Goal: Information Seeking & Learning: Learn about a topic

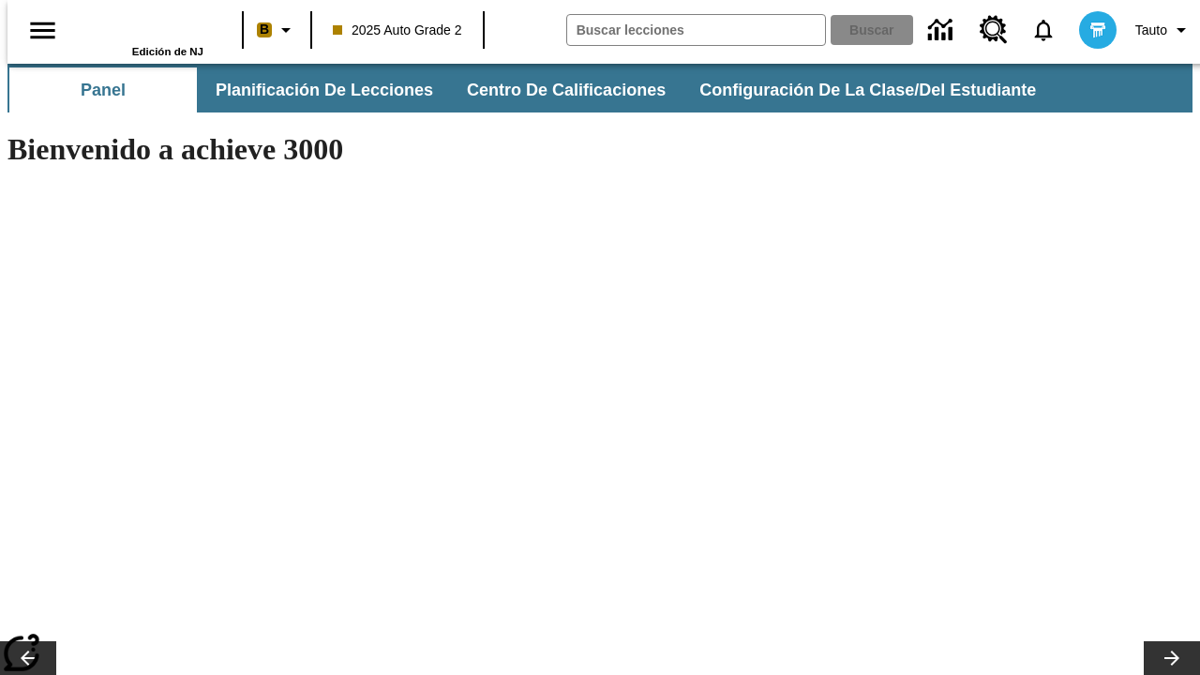
type input "-1"
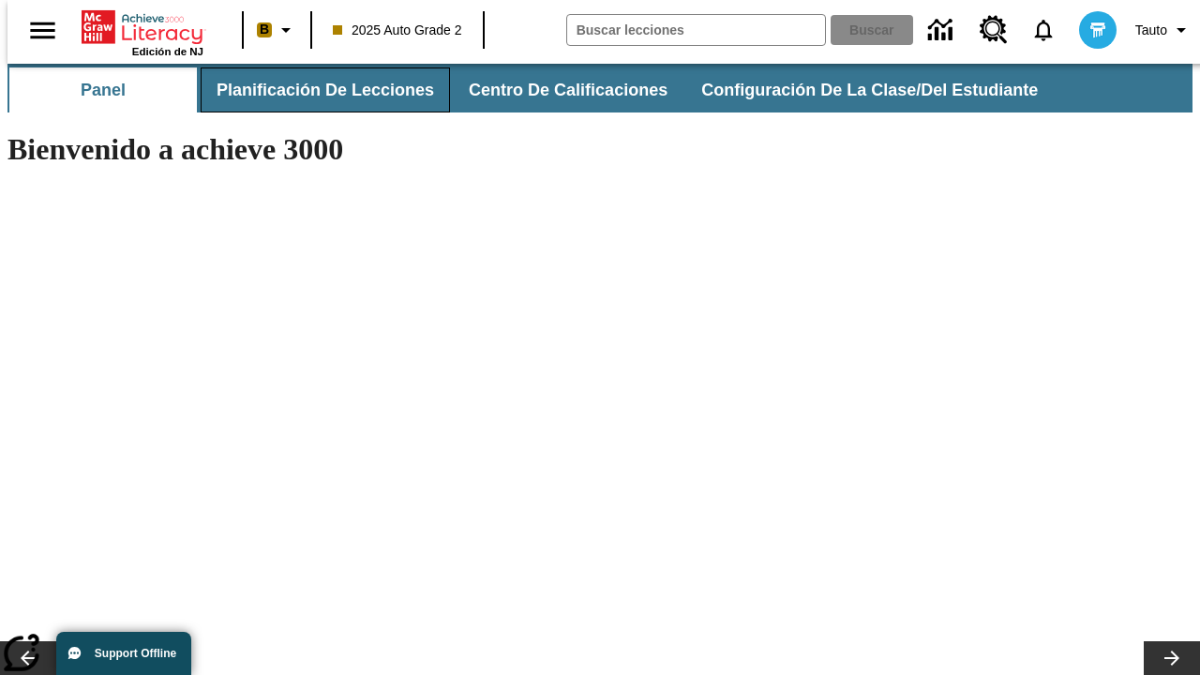
click at [314, 90] on span "Planificación de lecciones" at bounding box center [326, 91] width 218 height 22
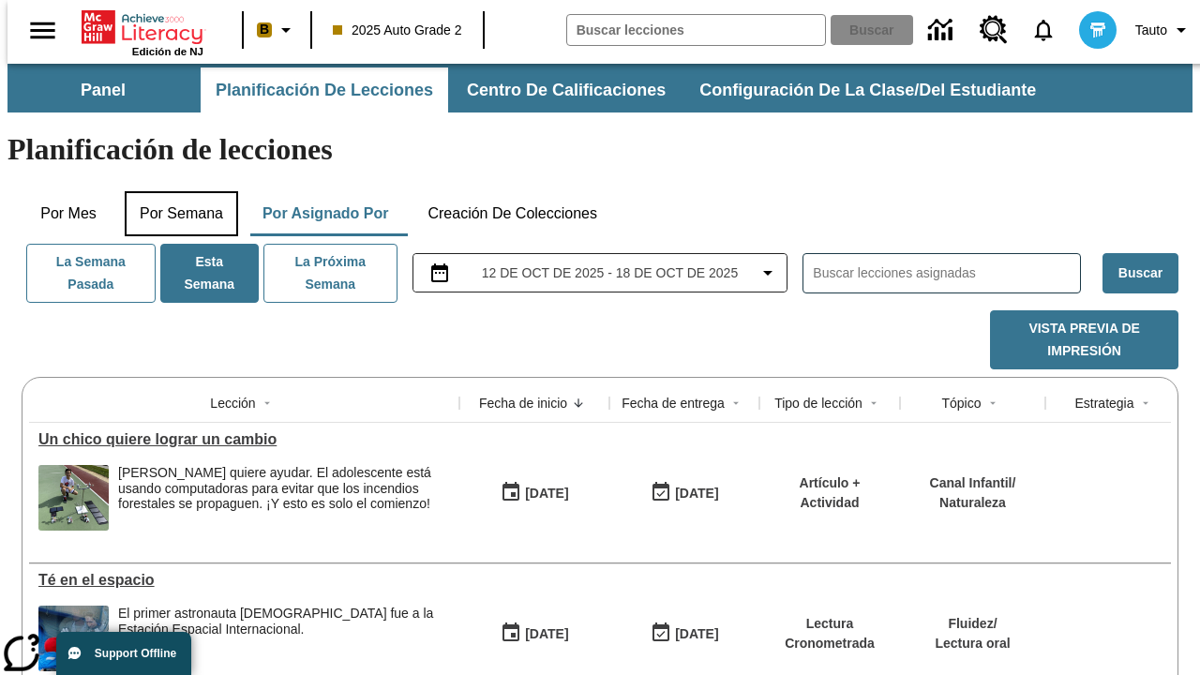
click at [175, 191] on button "Por semana" at bounding box center [181, 213] width 113 height 45
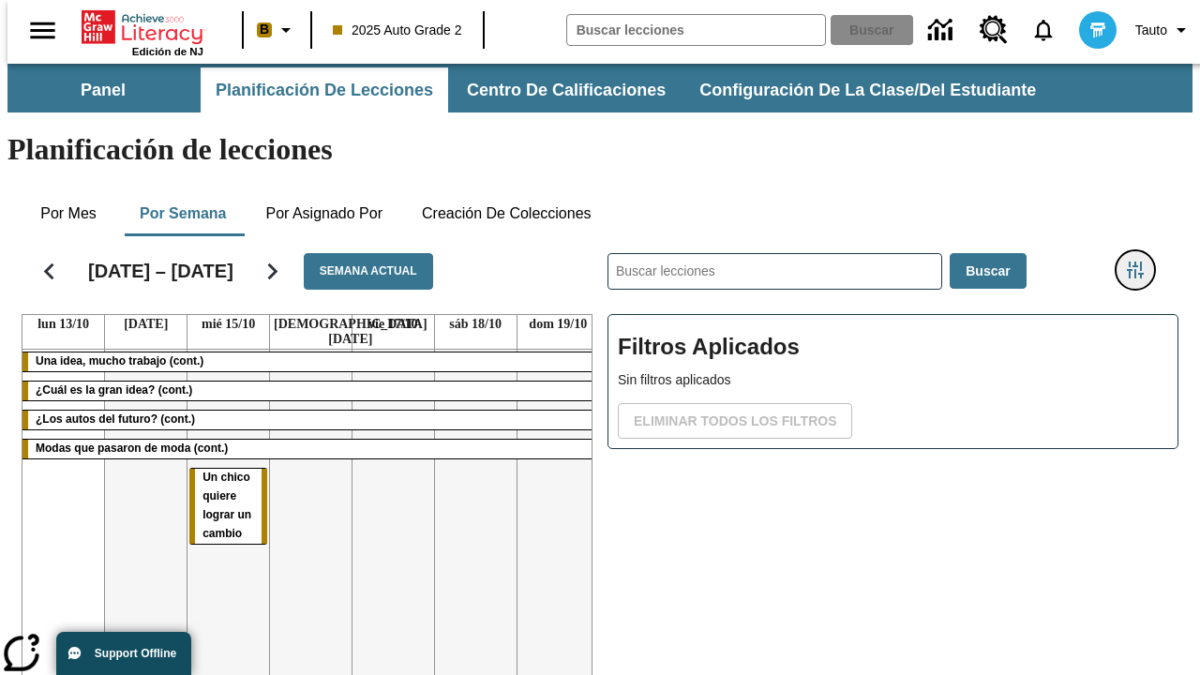
click at [1142, 262] on icon "Menú lateral de filtros" at bounding box center [1135, 270] width 17 height 17
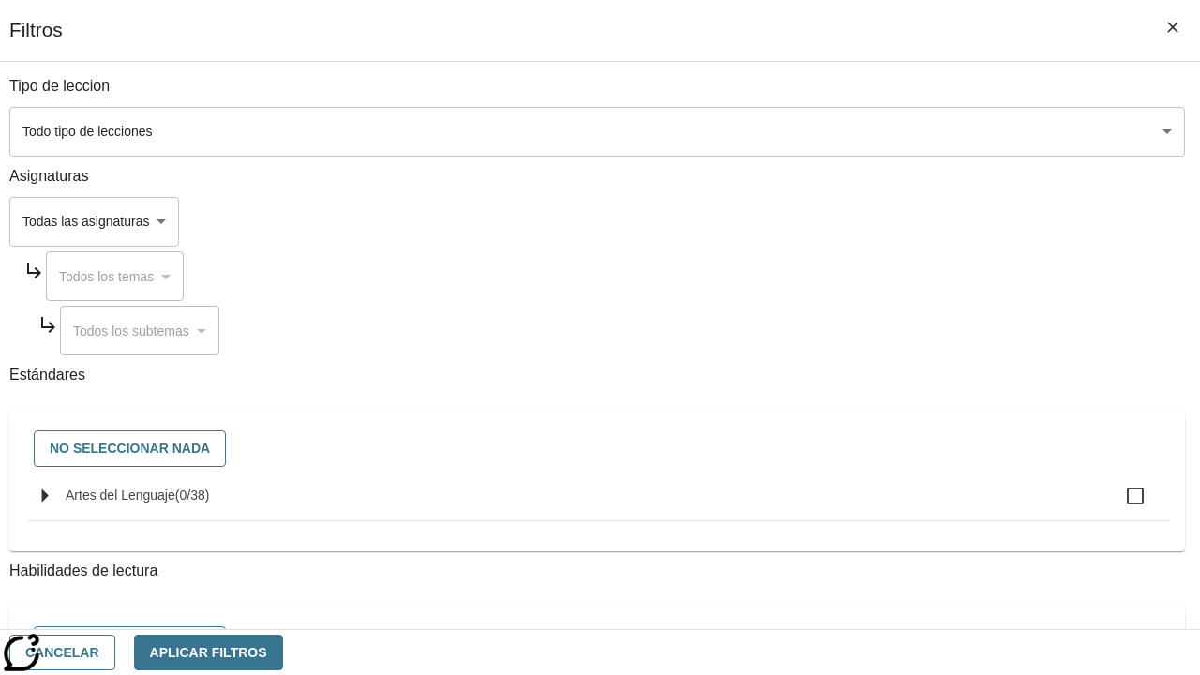
click at [827, 131] on body "[MEDICAL_DATA] al contenido principal Edición de NJ B 2025 Auto Grade 2 Buscar …" at bounding box center [600, 465] width 1185 height 802
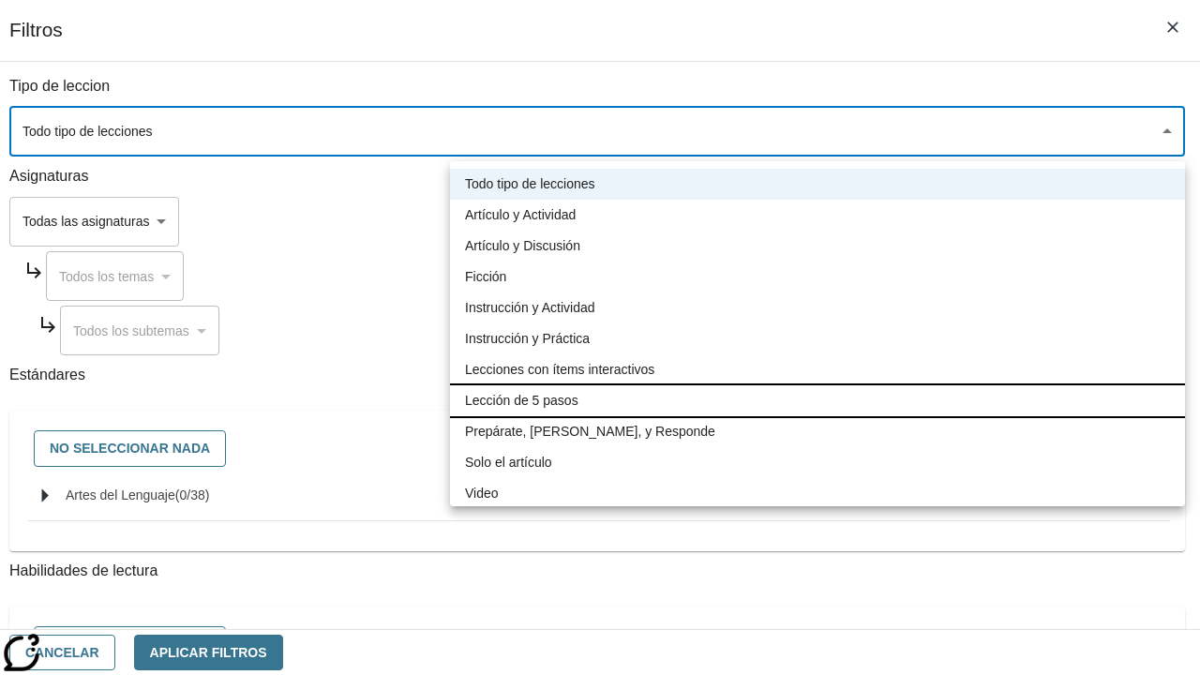
click at [818, 400] on li "Lección de 5 pasos" at bounding box center [817, 400] width 735 height 31
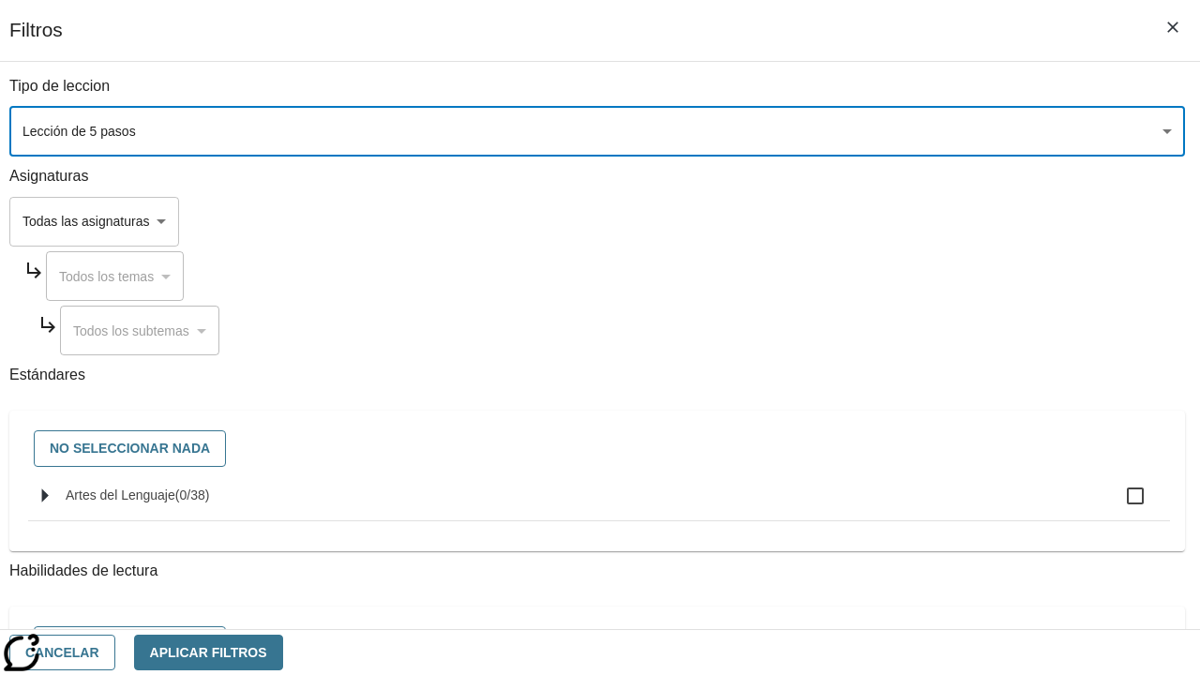
type input "1"
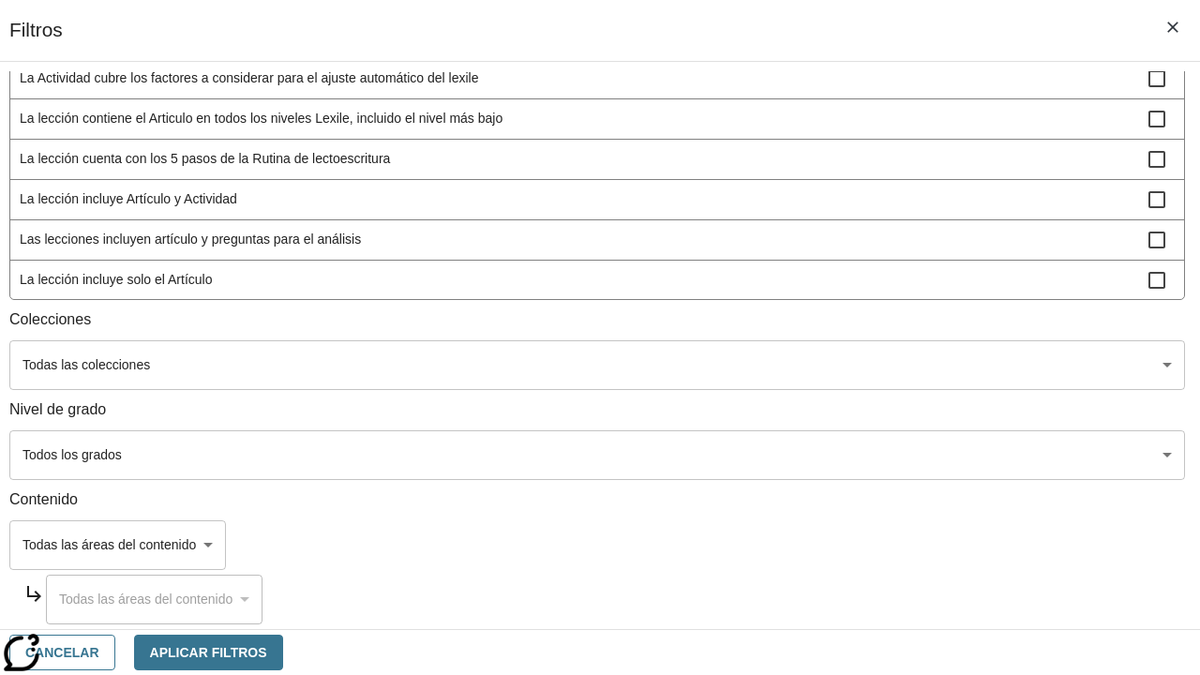
click at [827, 455] on body "[MEDICAL_DATA] al contenido principal Edición de NJ B 2025 Auto Grade 2 Buscar …" at bounding box center [600, 465] width 1185 height 802
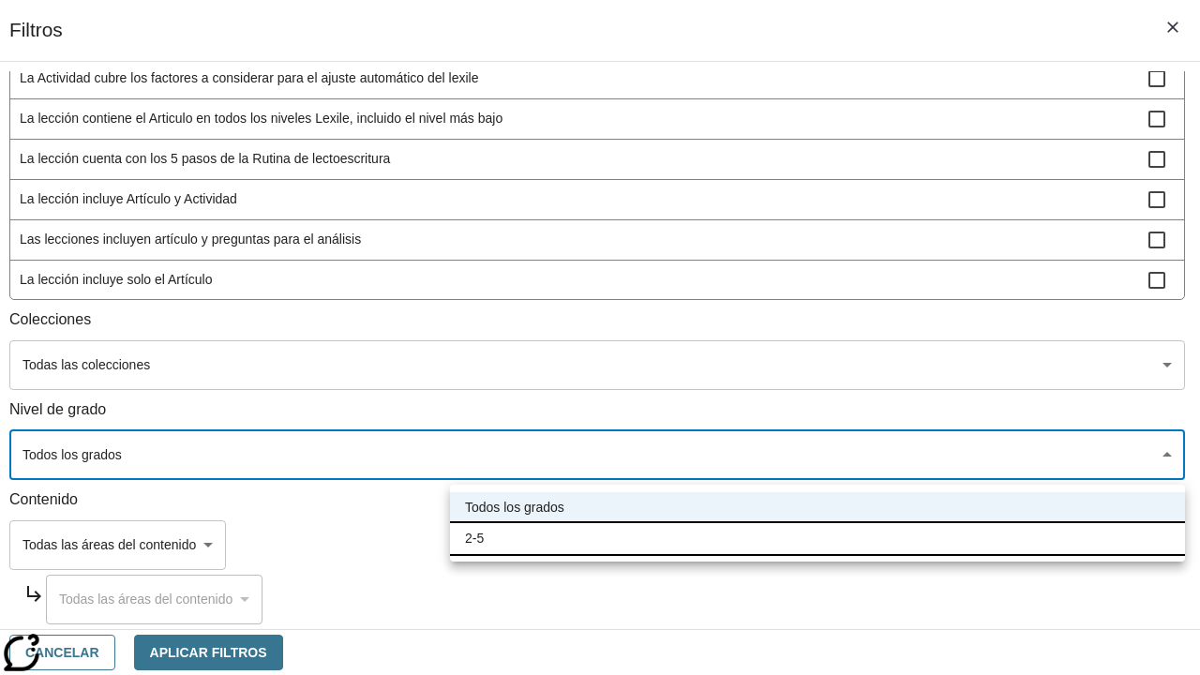
click at [818, 538] on li "2-5" at bounding box center [817, 538] width 735 height 31
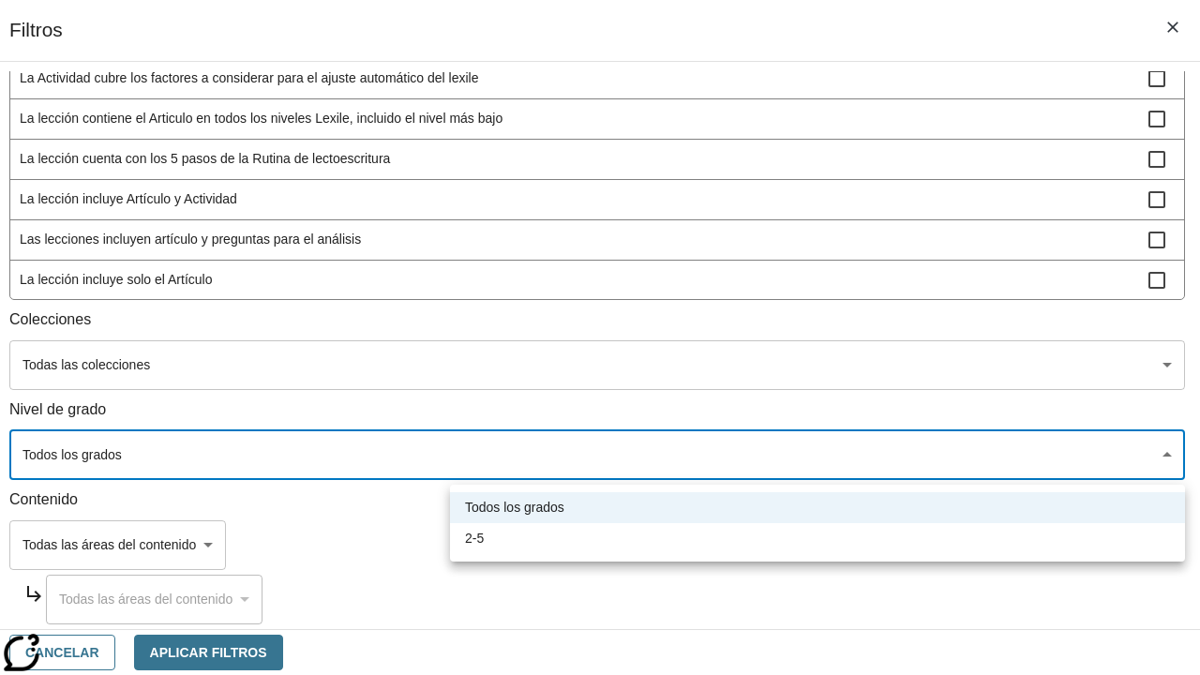
type input "1"
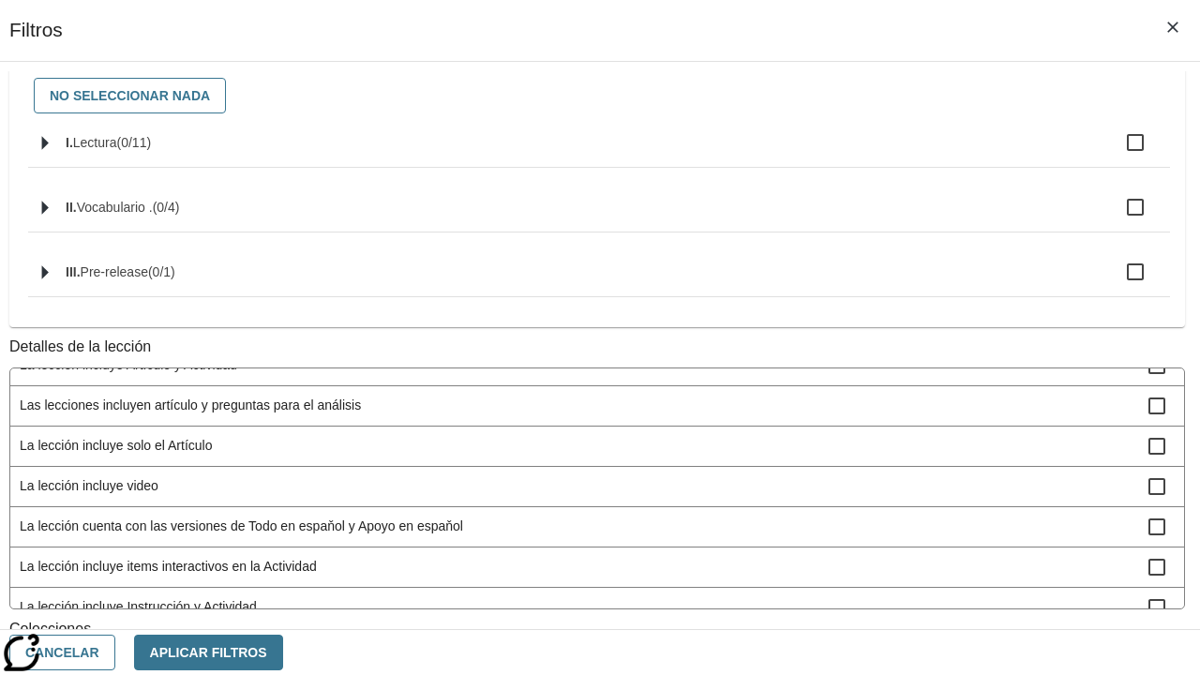
scroll to position [708, 2]
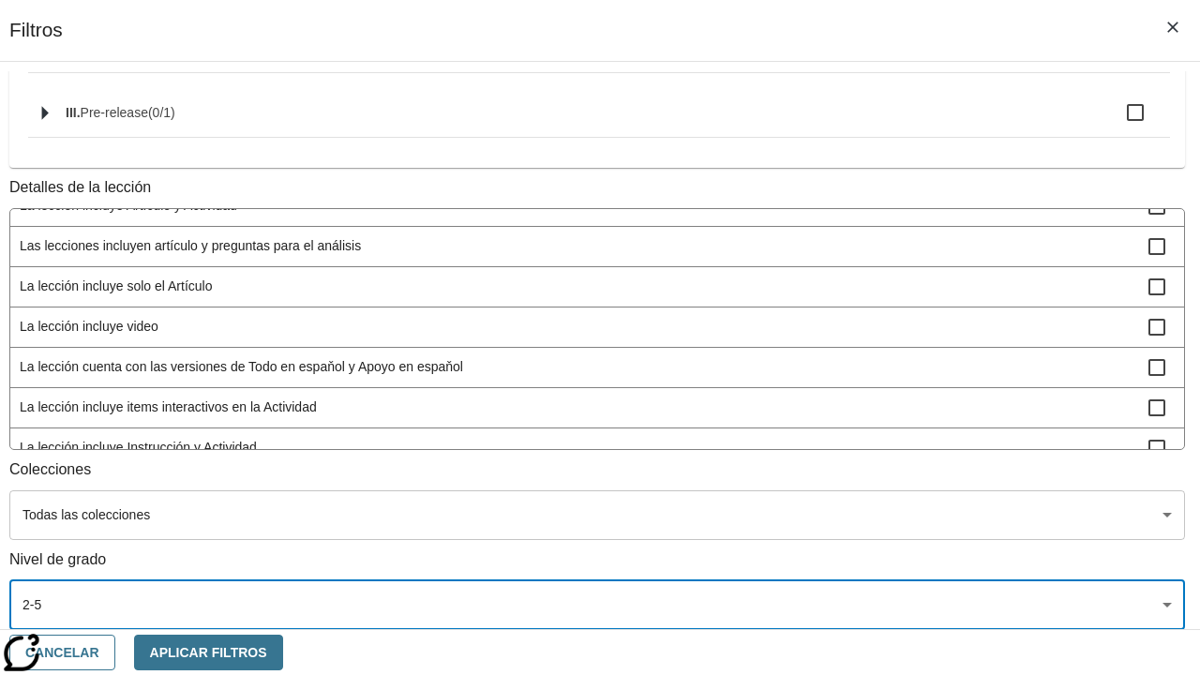
click at [823, 317] on span "La lección incluye video" at bounding box center [584, 327] width 1129 height 20
checkbox input "true"
click at [283, 652] on button "Aplicar Filtros" at bounding box center [208, 653] width 149 height 37
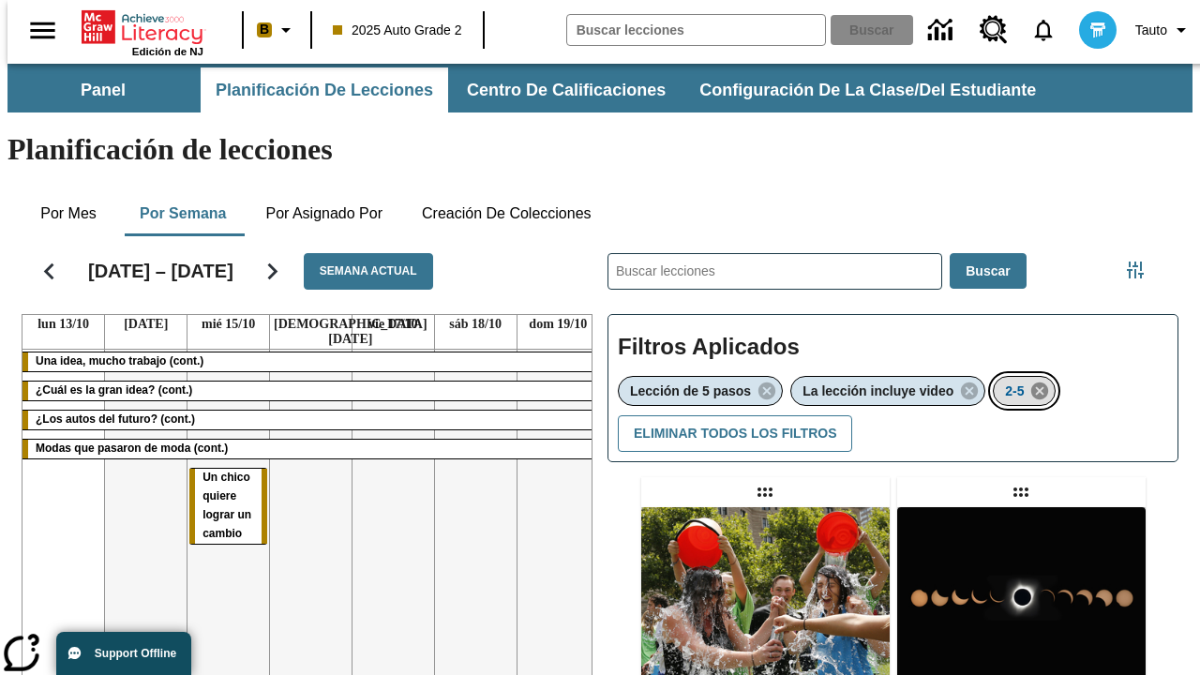
click at [1043, 381] on icon "Eliminar 2-5 el ítem seleccionado del filtro" at bounding box center [1040, 391] width 21 height 21
click at [1142, 262] on icon "Menú lateral de filtros" at bounding box center [1135, 270] width 17 height 17
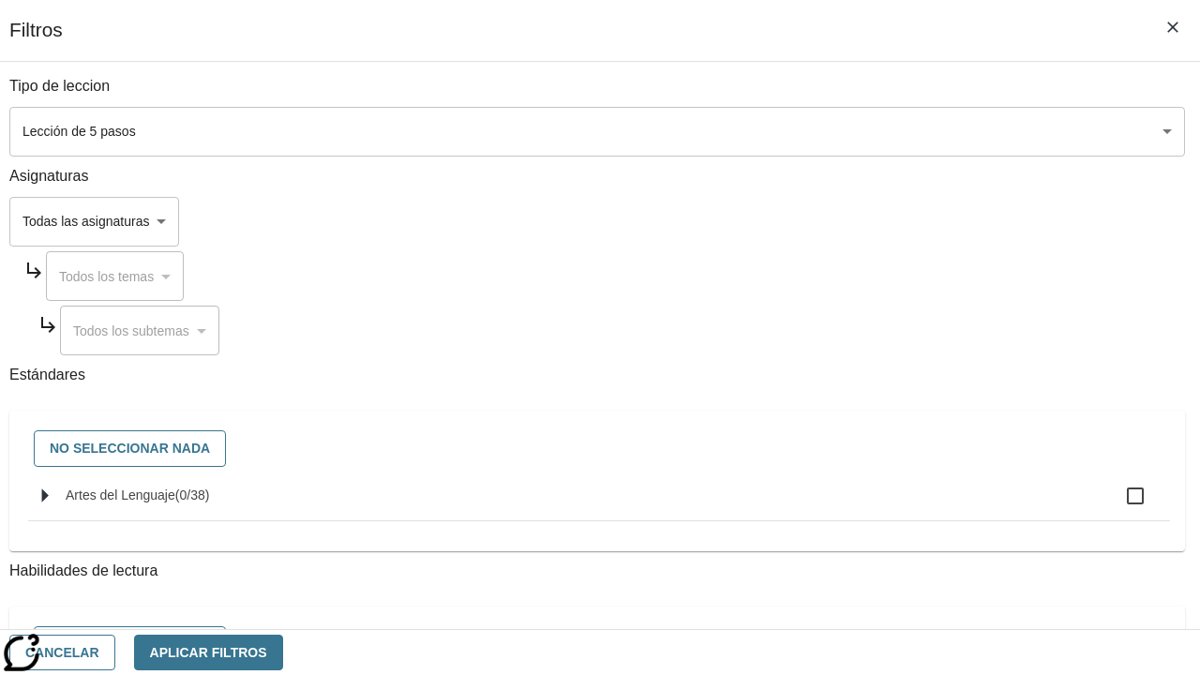
click at [175, 503] on span "Artes del Lenguaje" at bounding box center [121, 495] width 110 height 15
click at [1116, 505] on input "Artes del Lenguaje ( 0 / 38 )" at bounding box center [1135, 495] width 39 height 39
checkbox input "true"
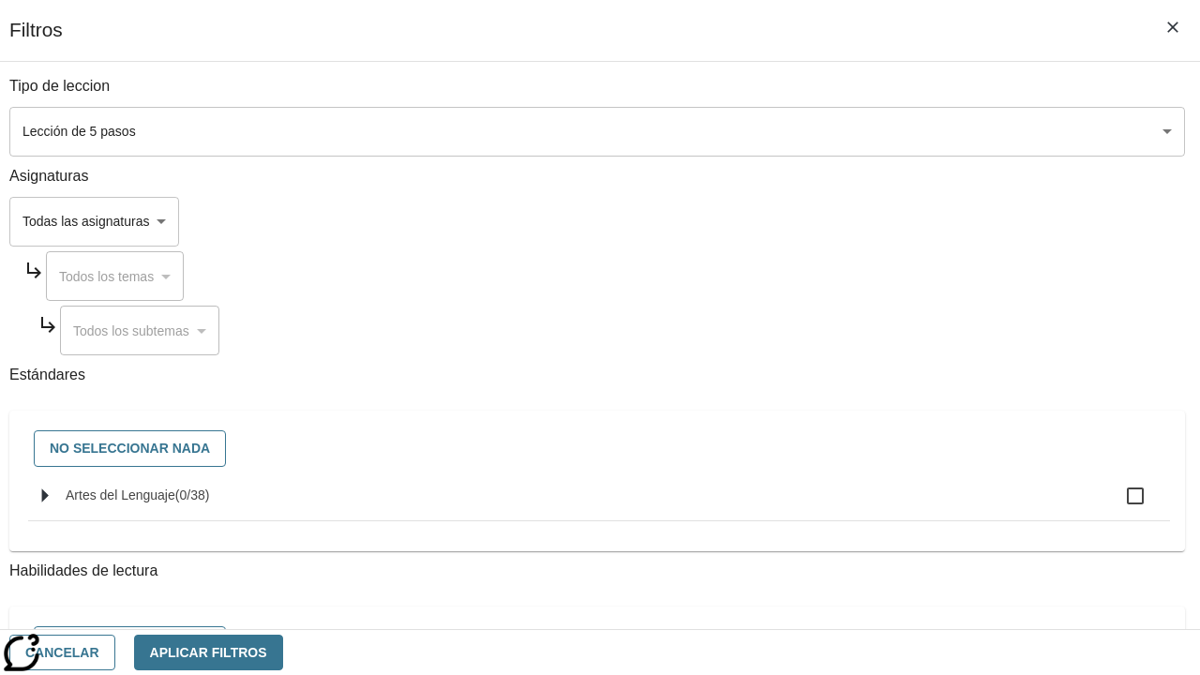
checkbox input "true"
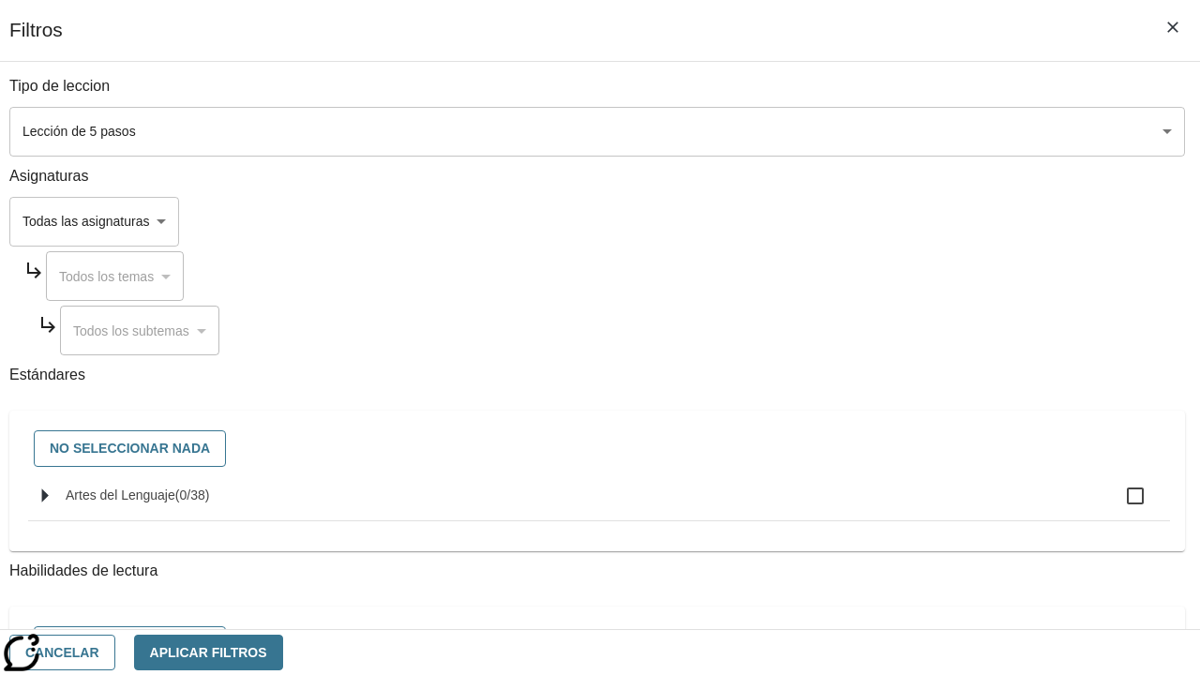
checkbox input "true"
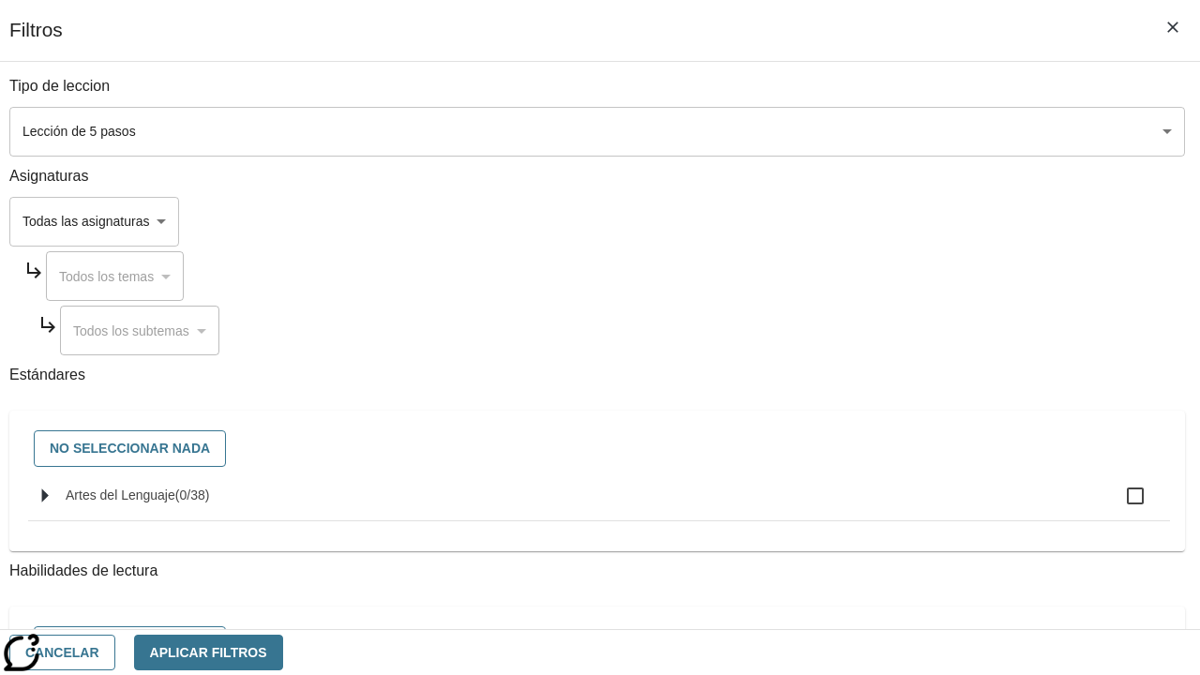
checkbox input "true"
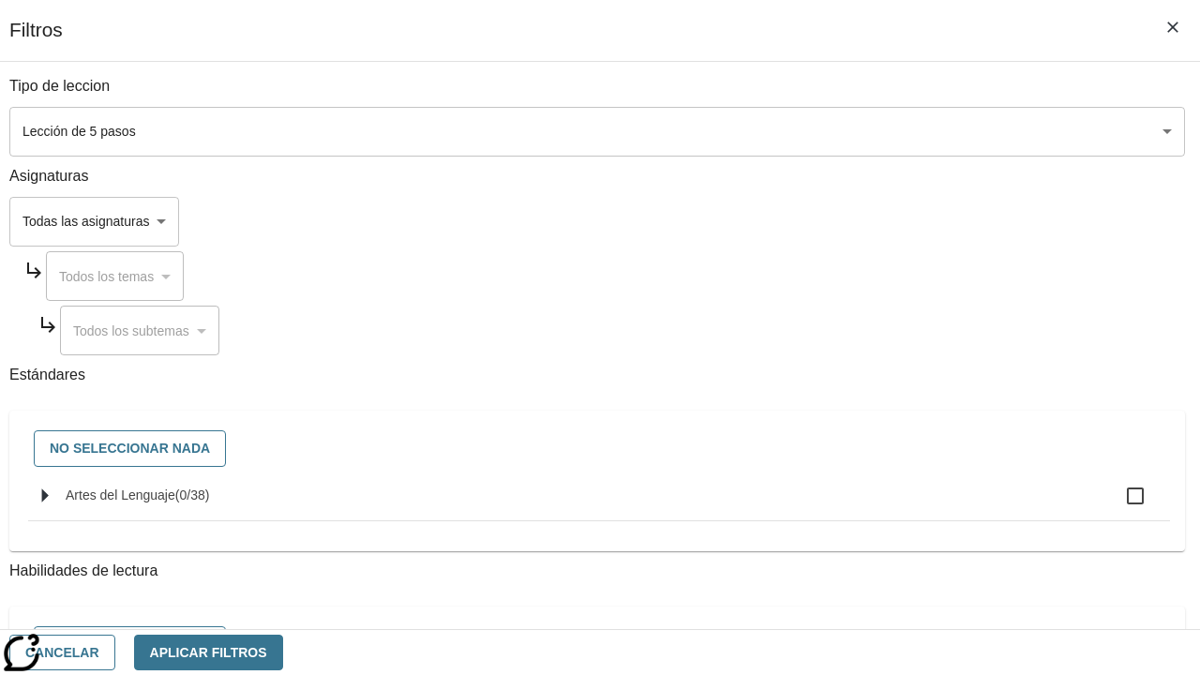
checkbox input "true"
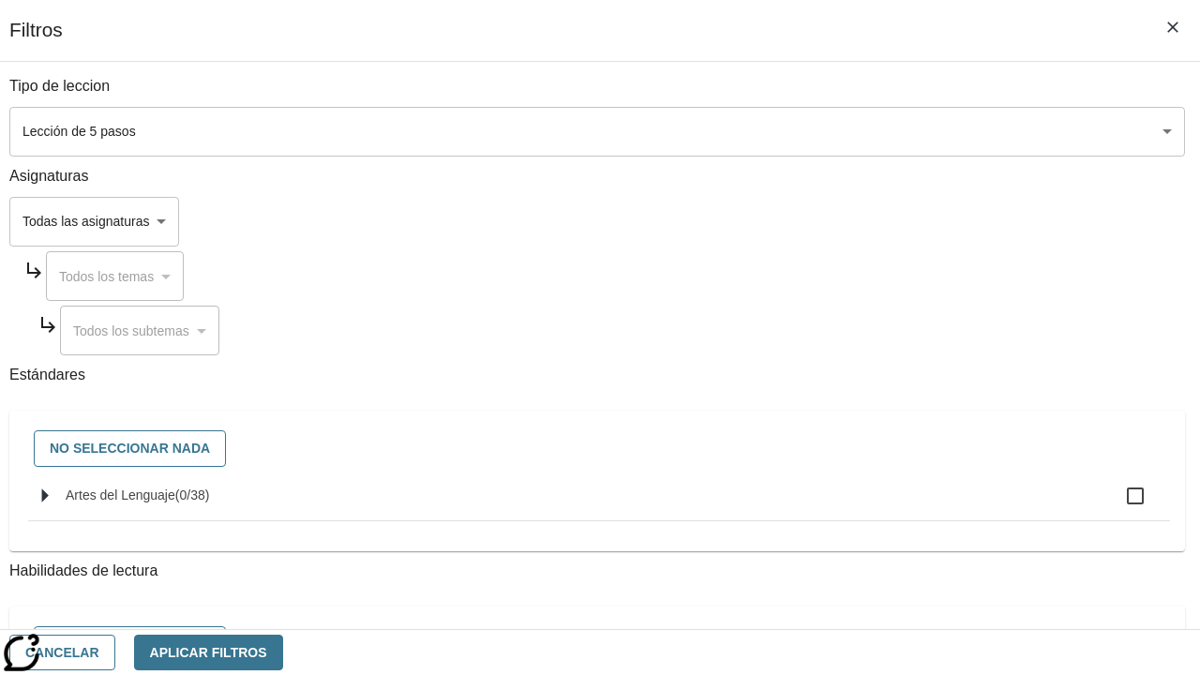
checkbox input "true"
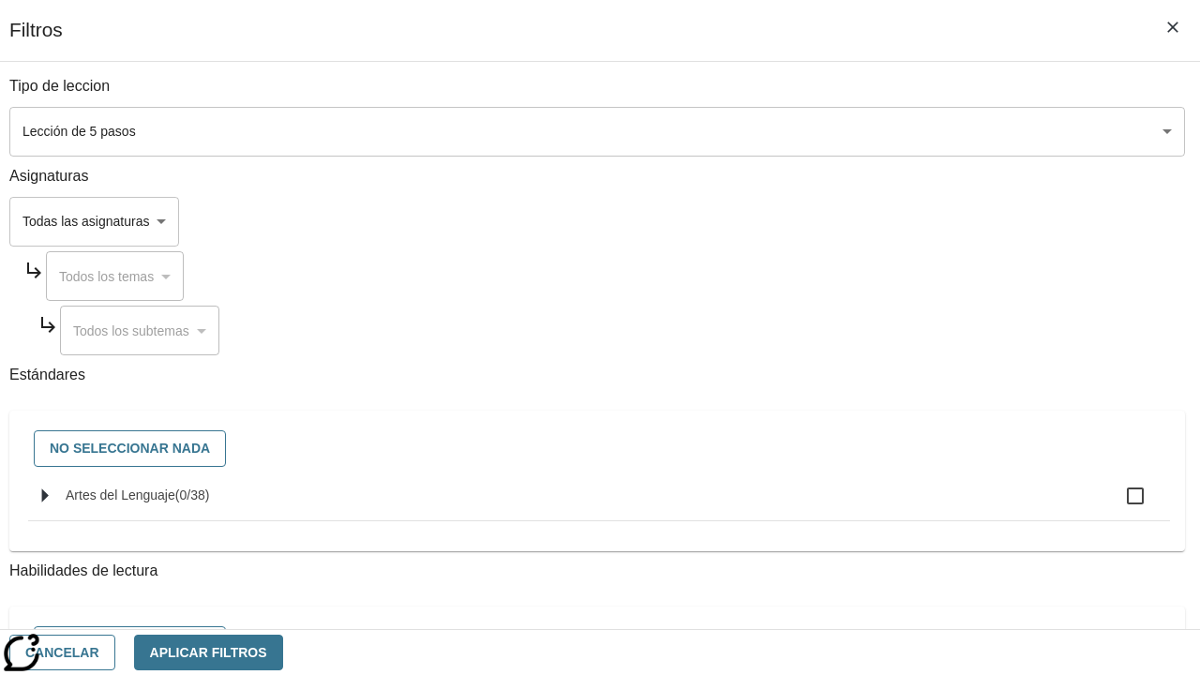
checkbox input "true"
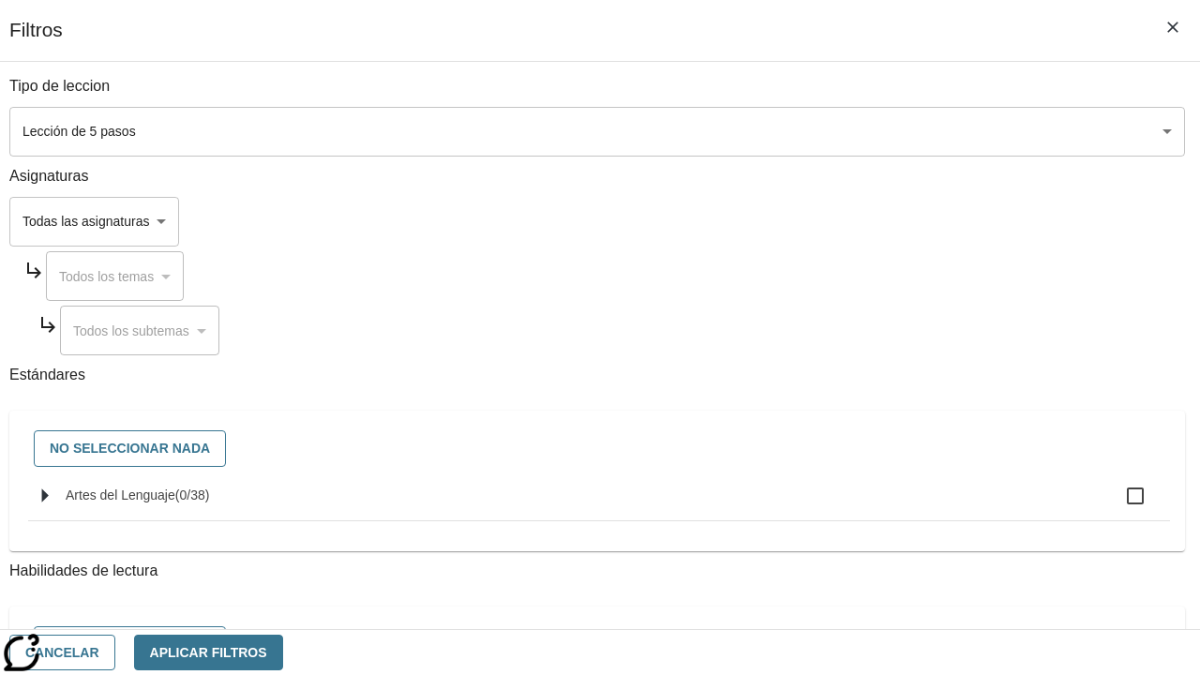
checkbox input "true"
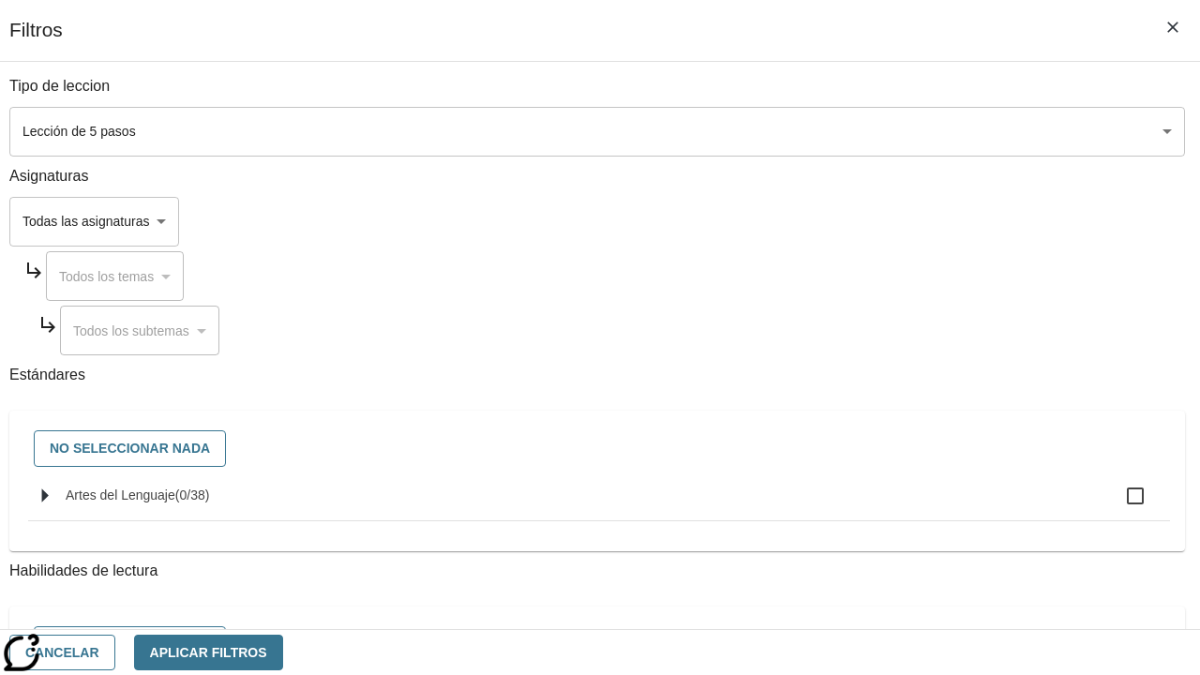
checkbox input "true"
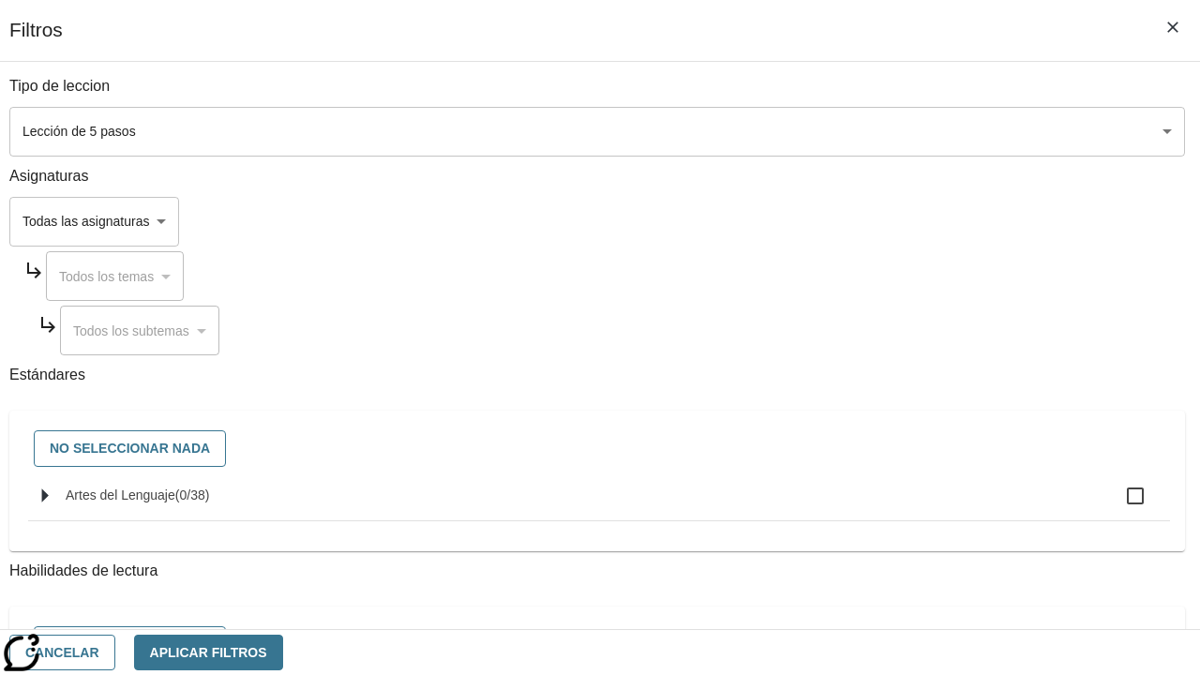
checkbox input "true"
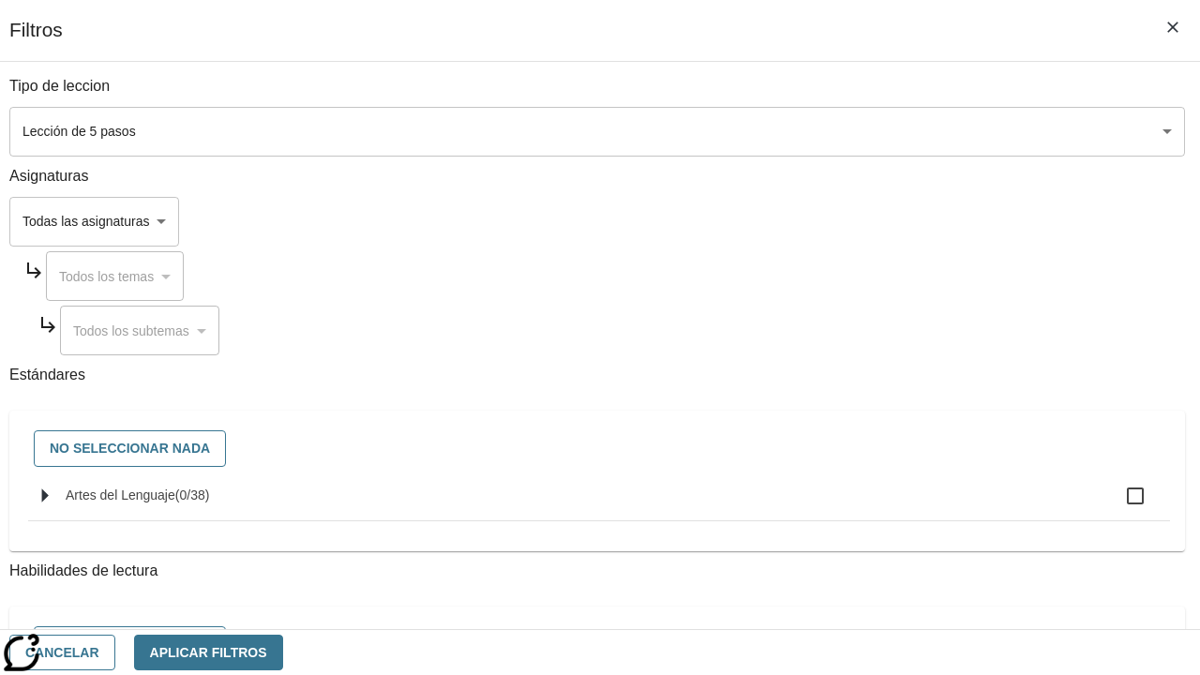
checkbox input "true"
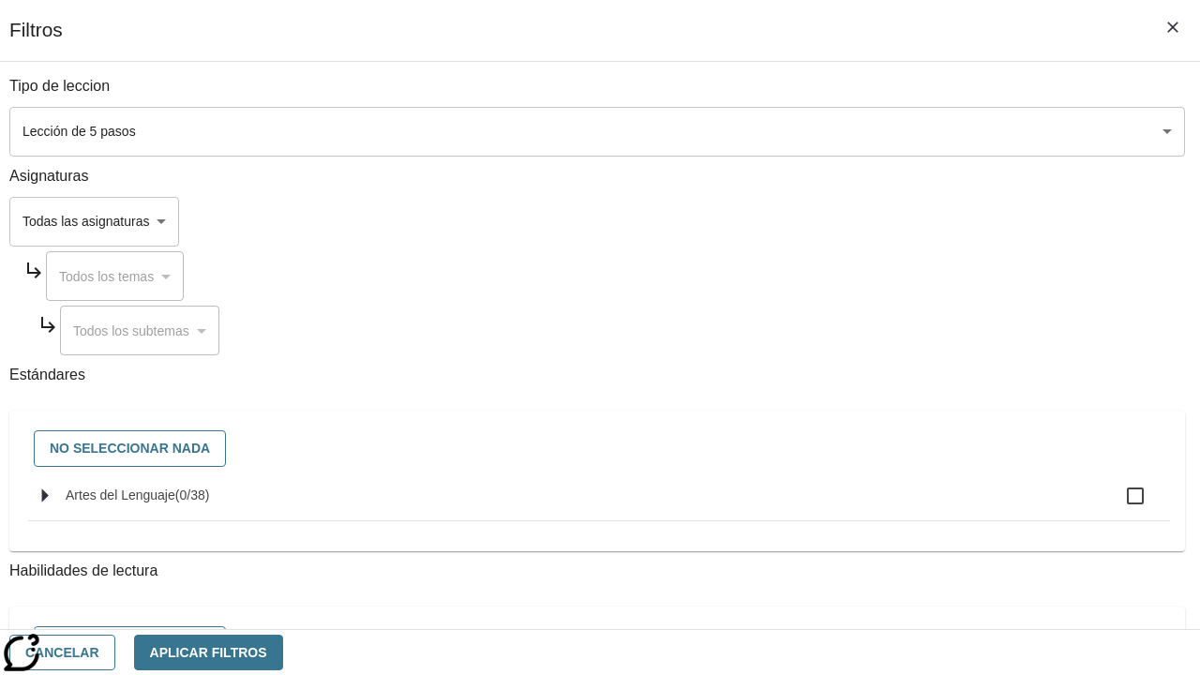
checkbox input "true"
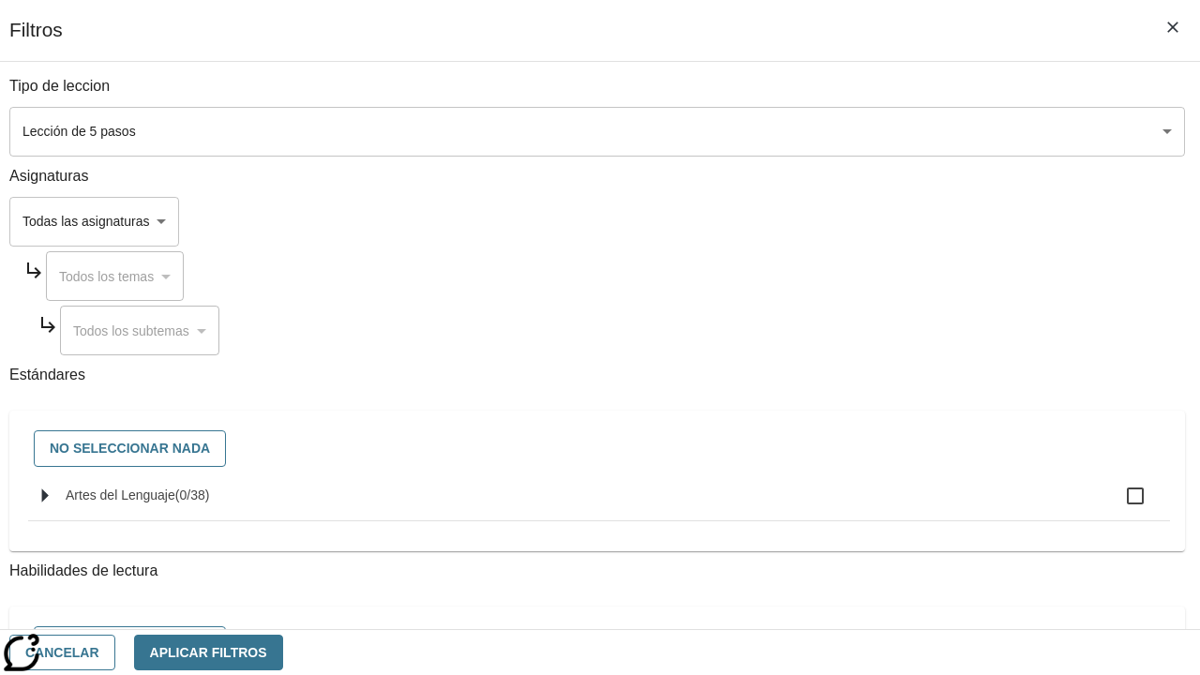
checkbox input "true"
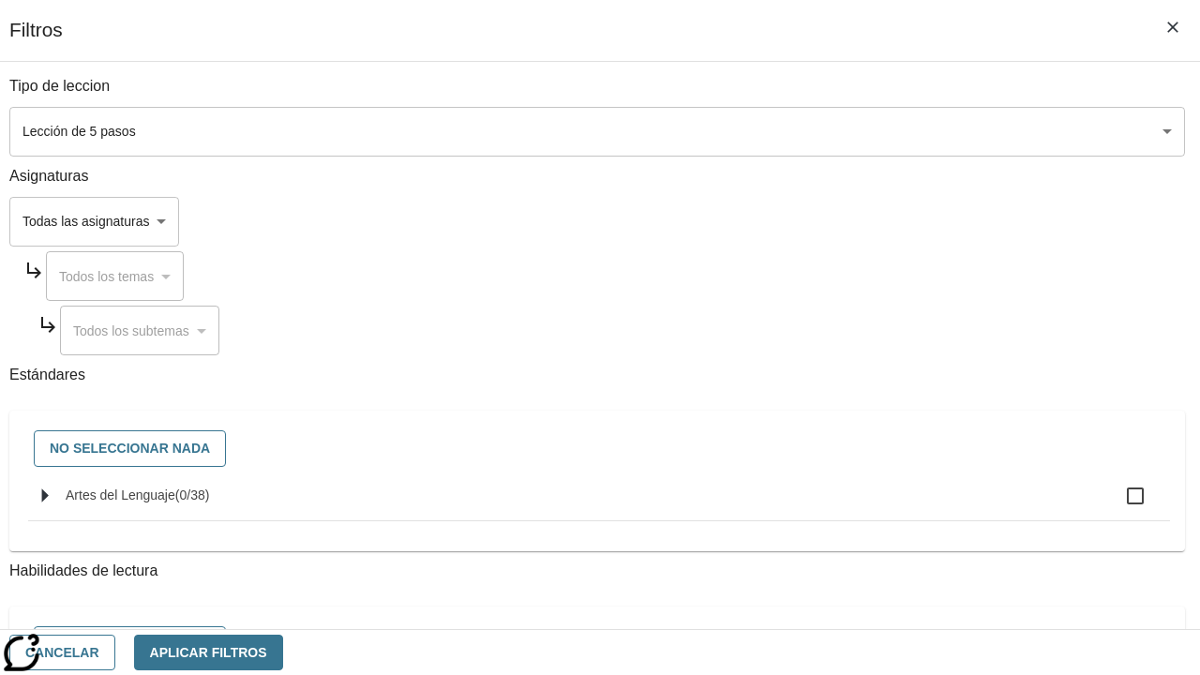
checkbox input "true"
